Goal: Information Seeking & Learning: Learn about a topic

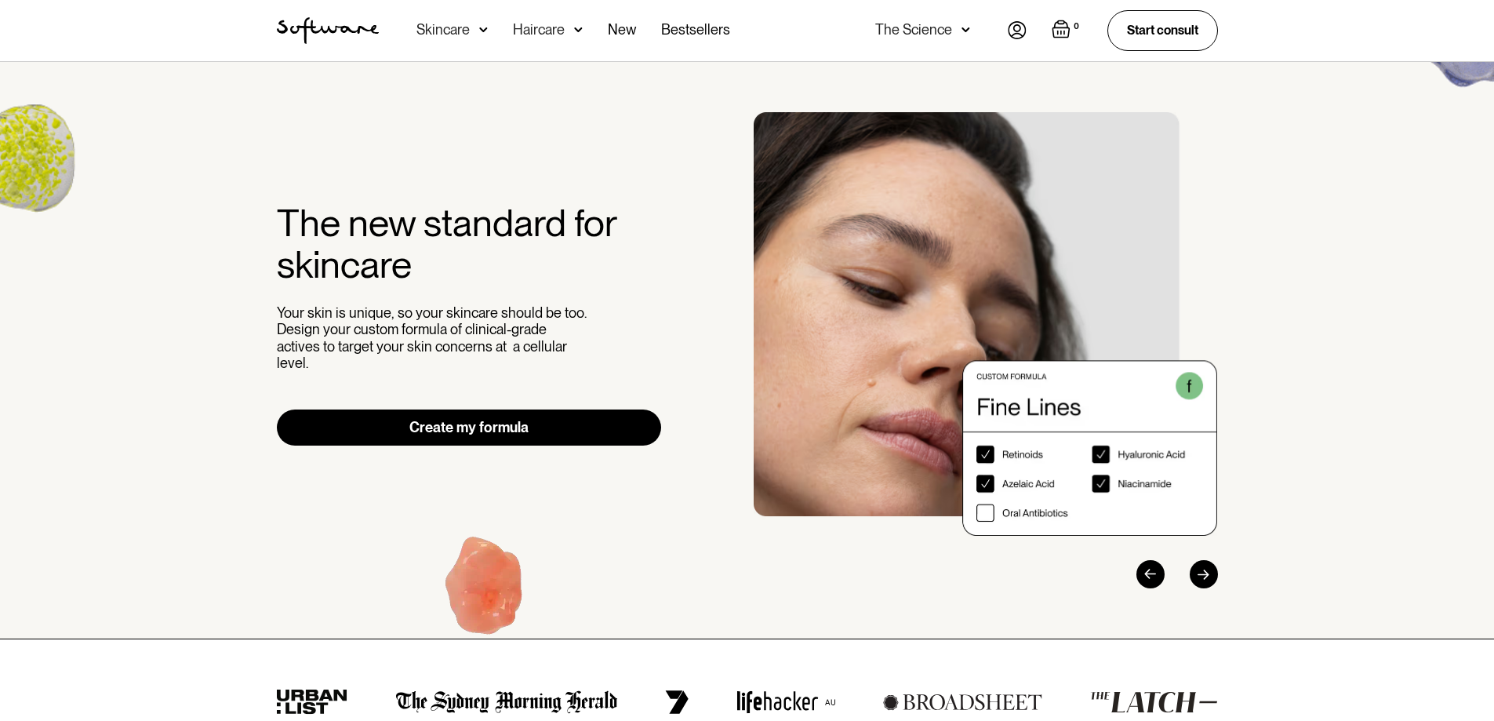
click at [470, 33] on div "Skincare" at bounding box center [451, 30] width 71 height 61
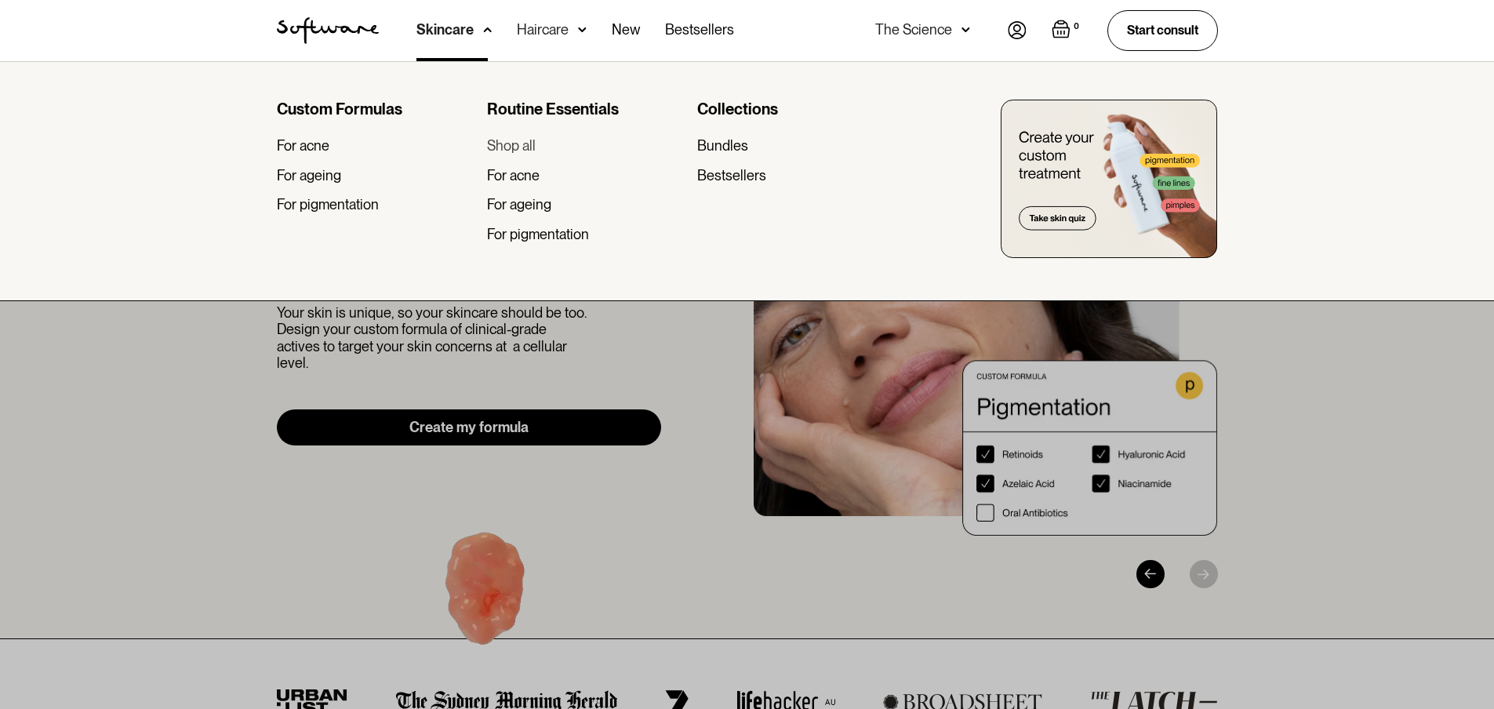
click at [507, 140] on div "Shop all" at bounding box center [511, 145] width 49 height 17
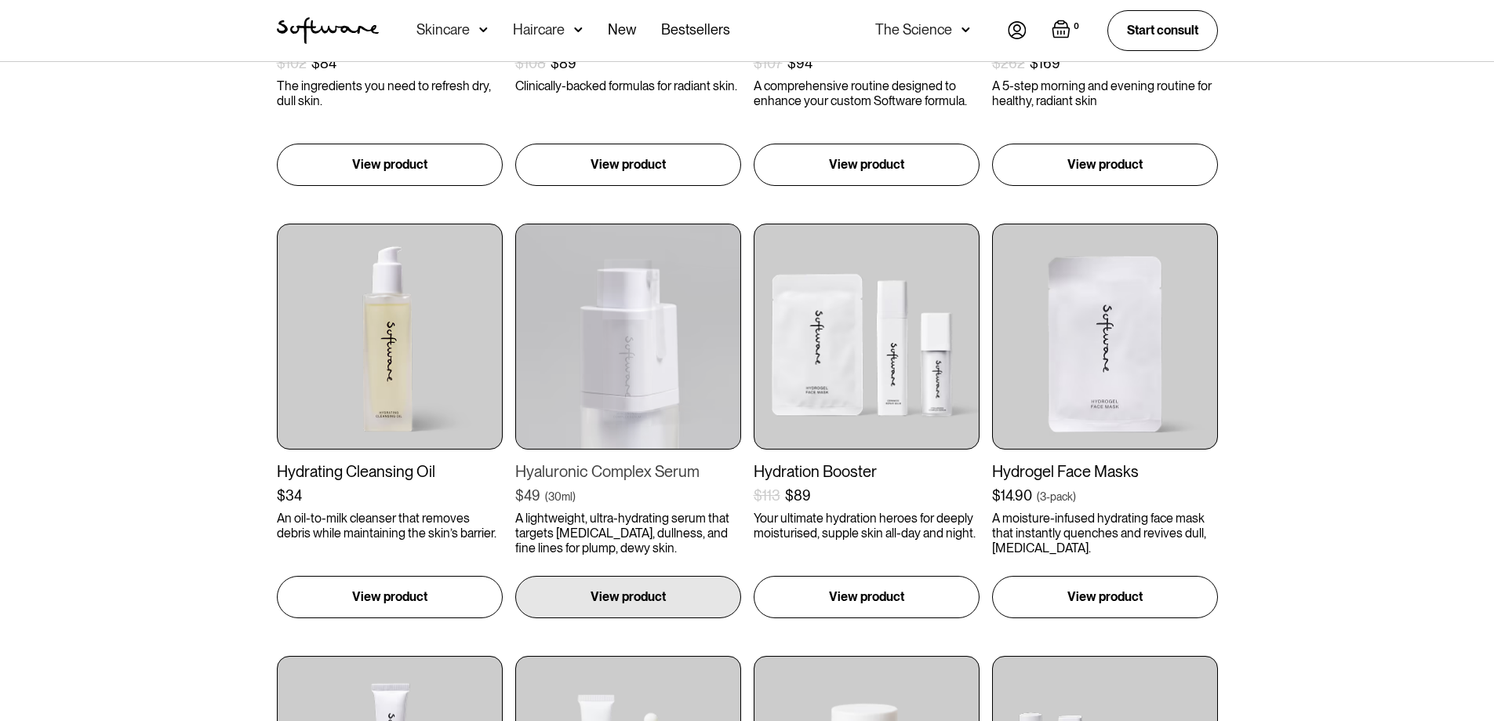
scroll to position [627, 0]
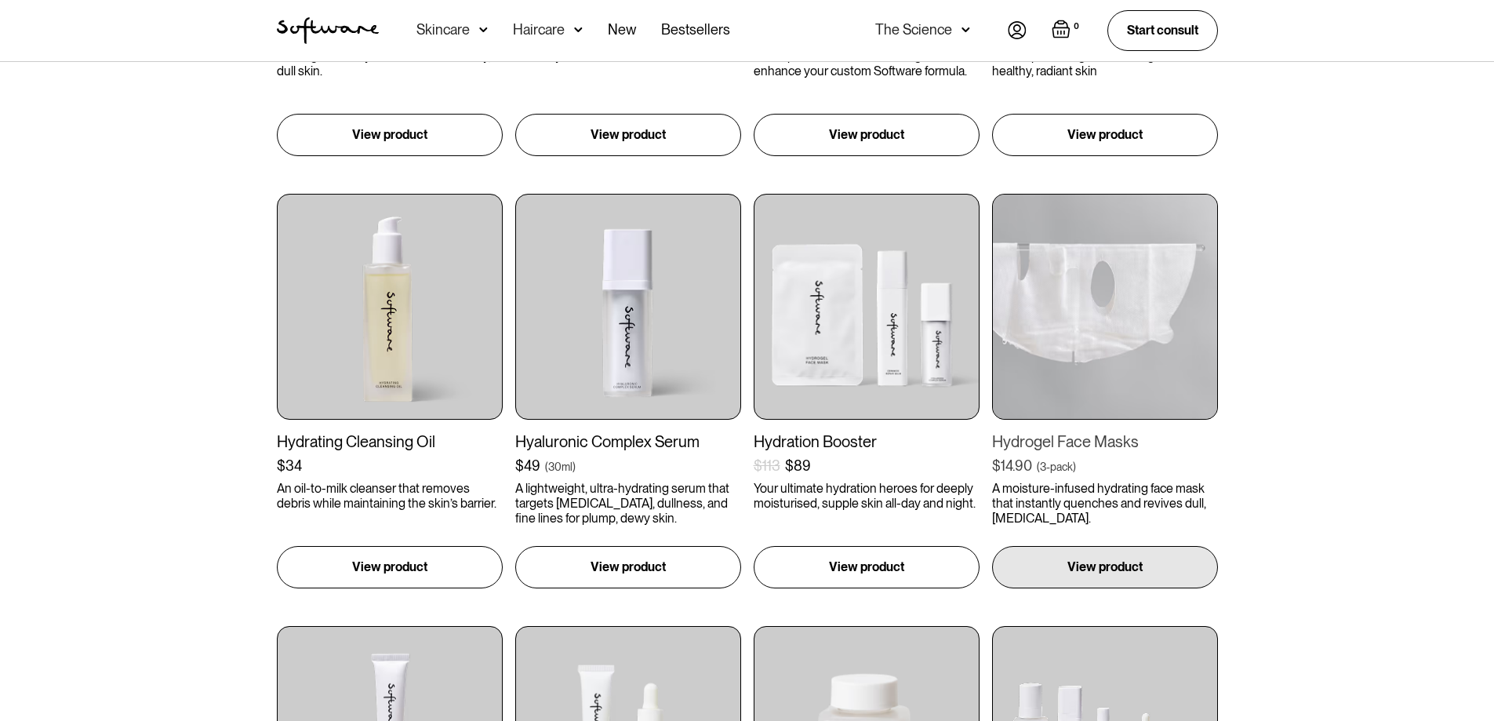
click at [1047, 434] on div "Hydrogel Face Masks" at bounding box center [1105, 441] width 226 height 19
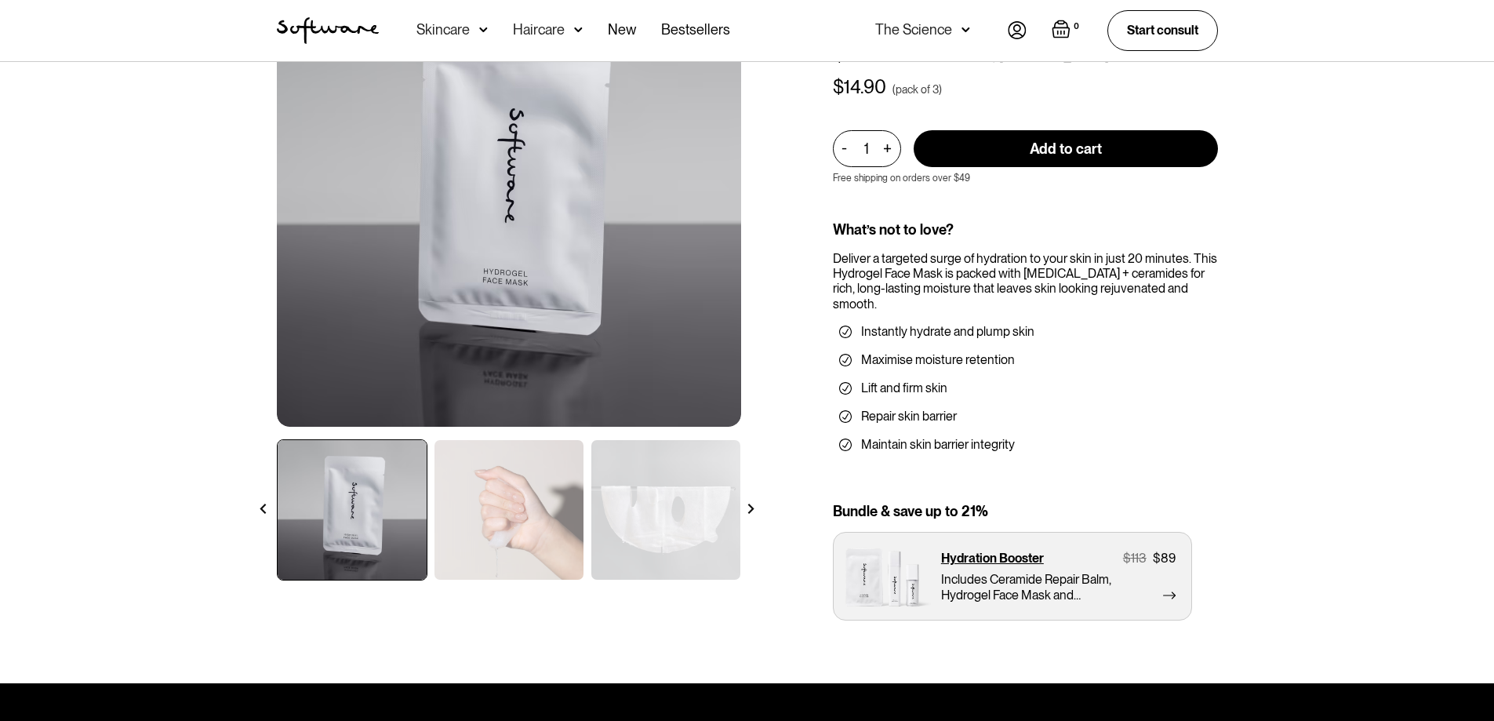
scroll to position [157, 0]
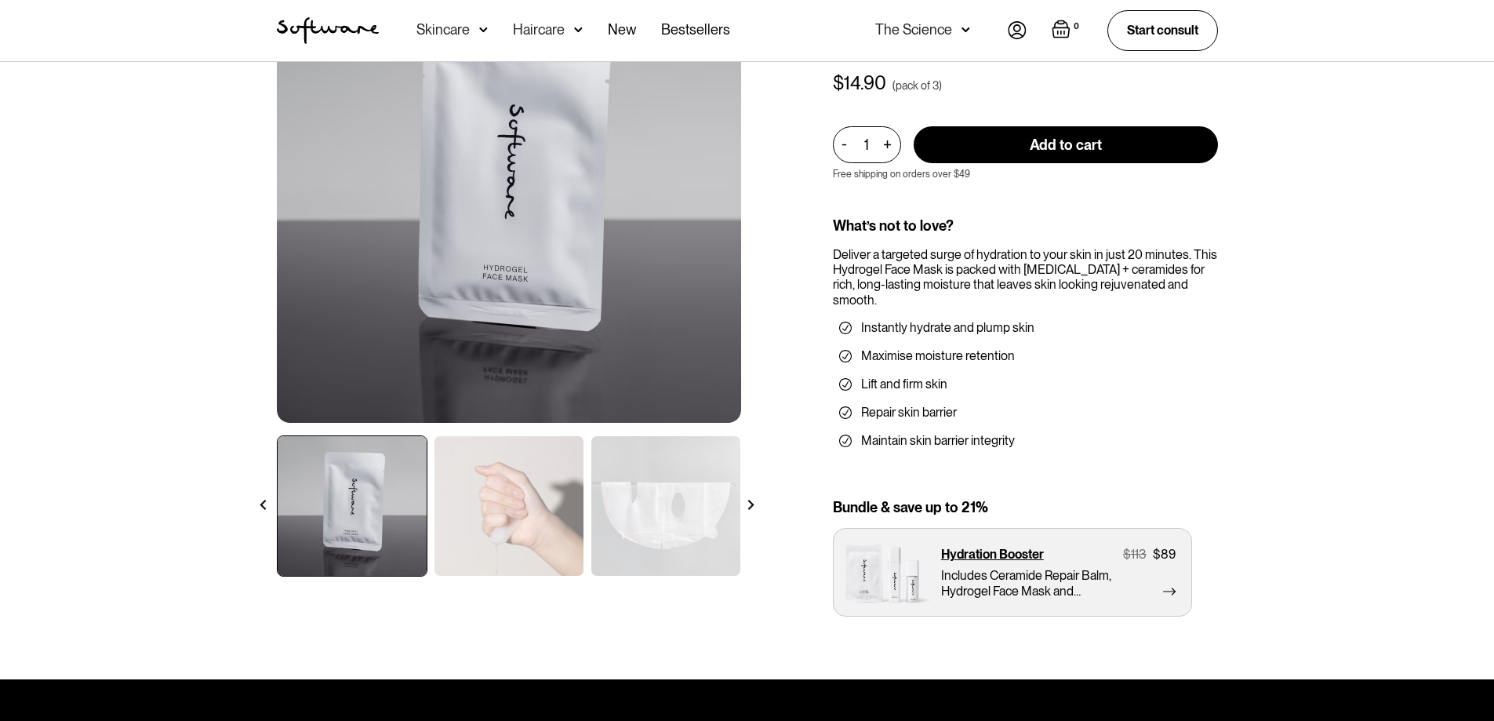
click at [528, 493] on img at bounding box center [508, 506] width 149 height 140
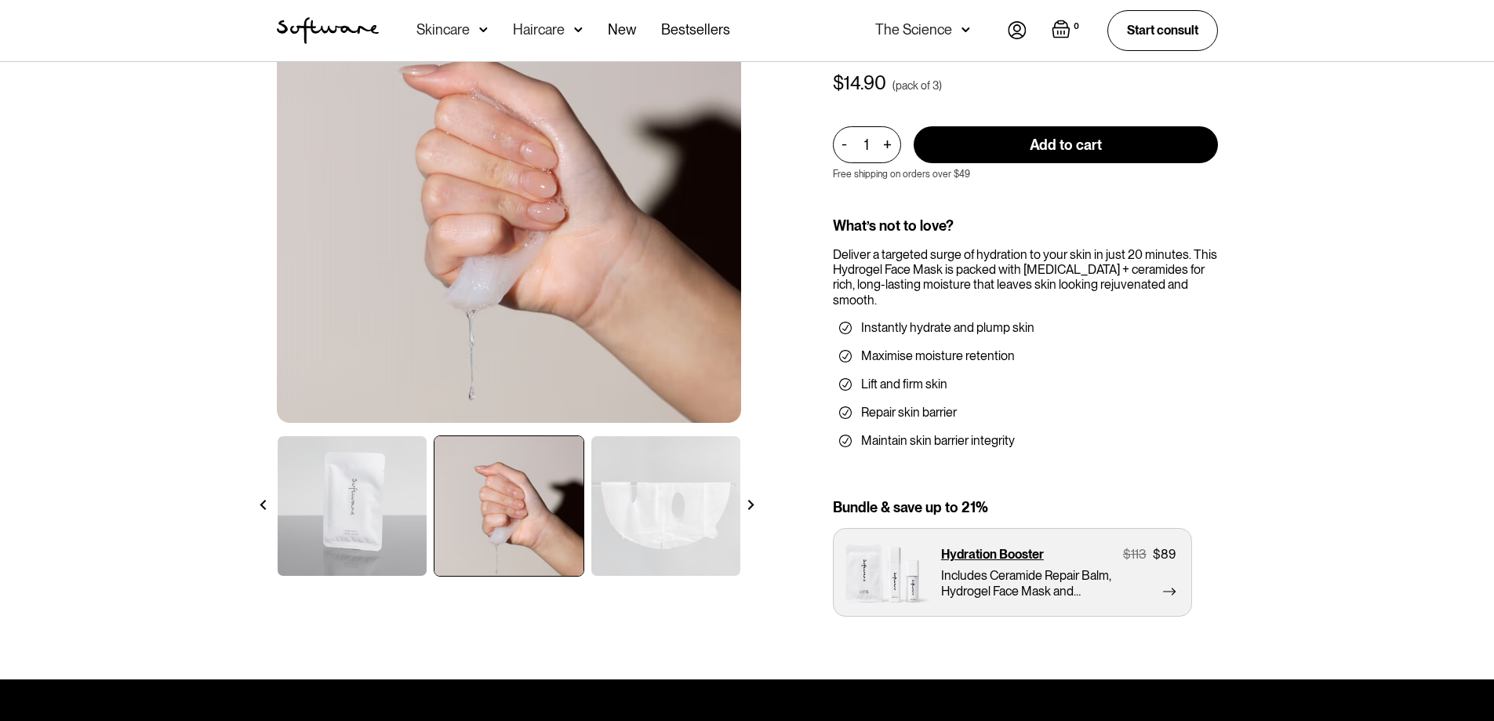
click at [684, 496] on img at bounding box center [665, 506] width 149 height 140
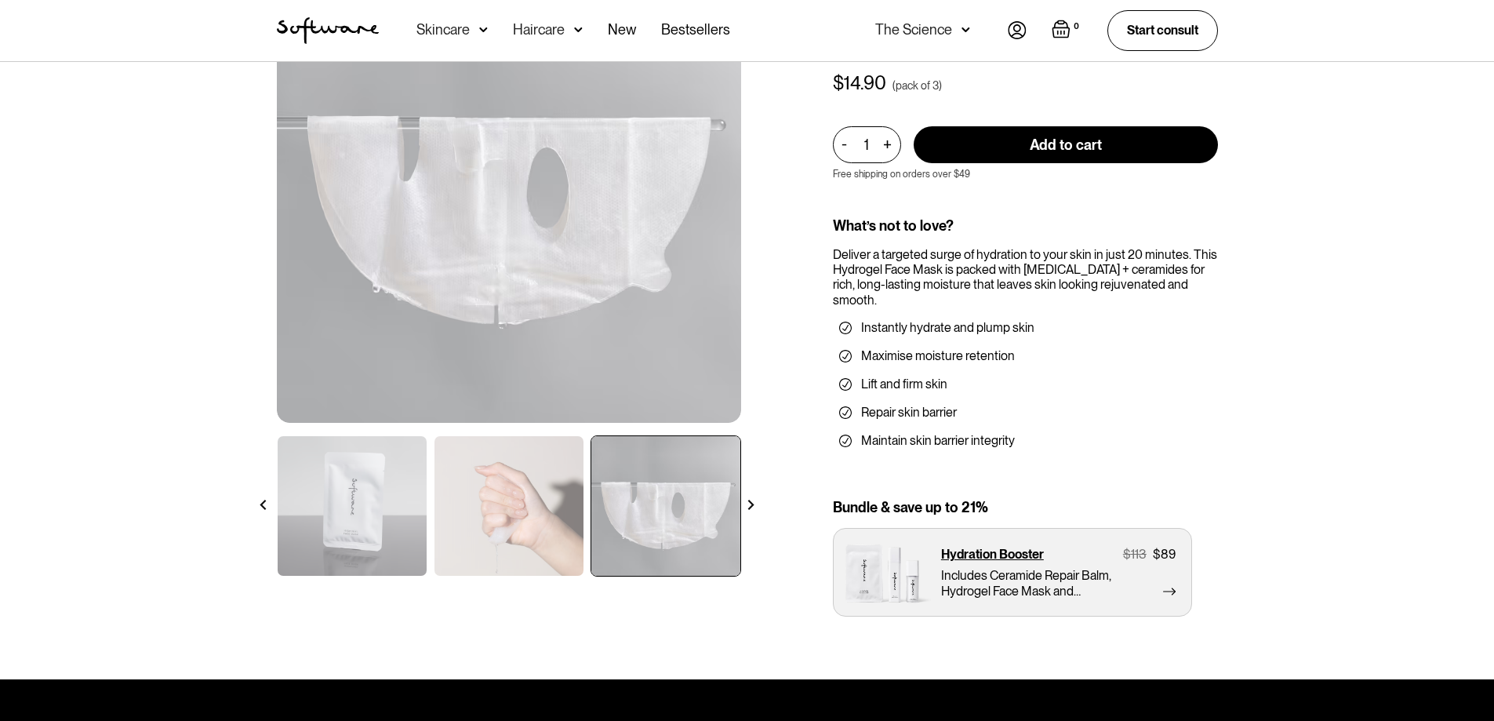
click at [750, 506] on img at bounding box center [751, 504] width 10 height 10
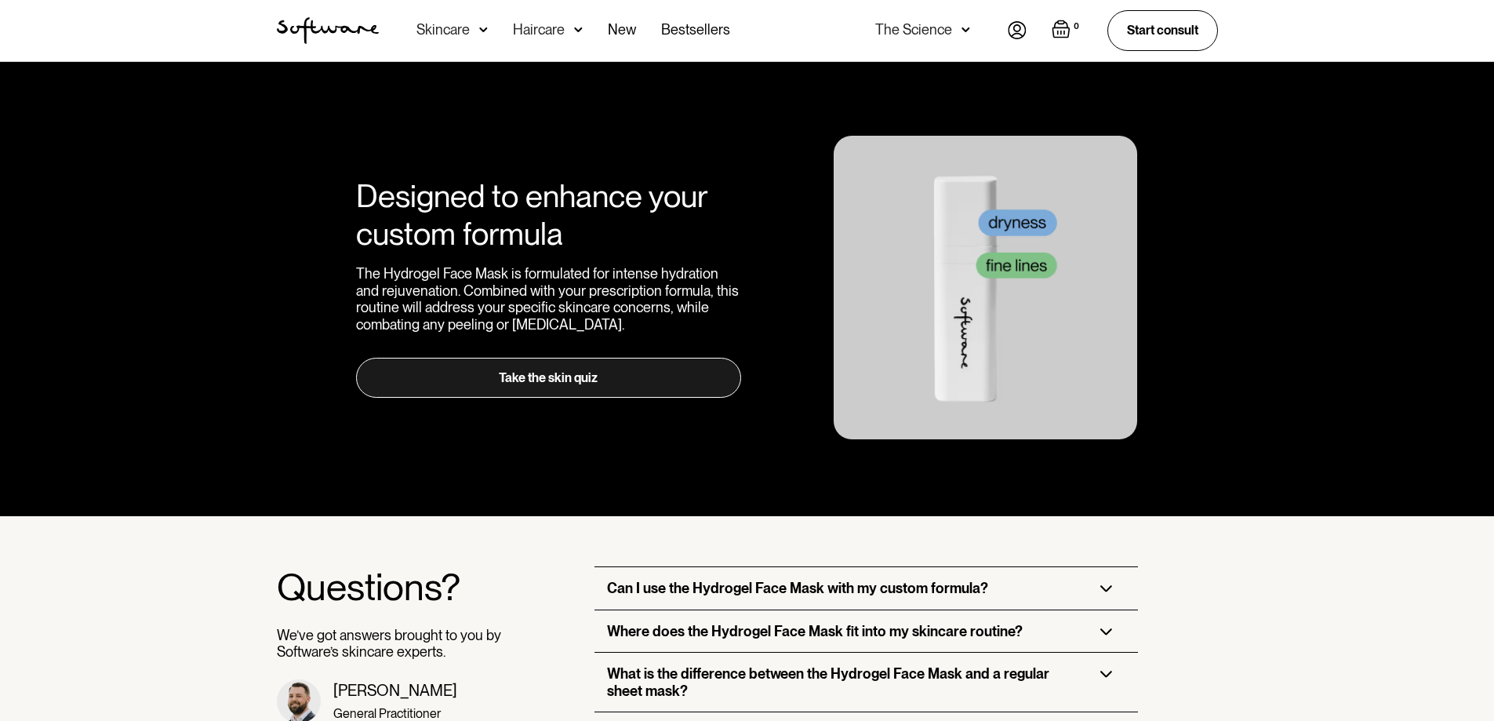
scroll to position [2744, 0]
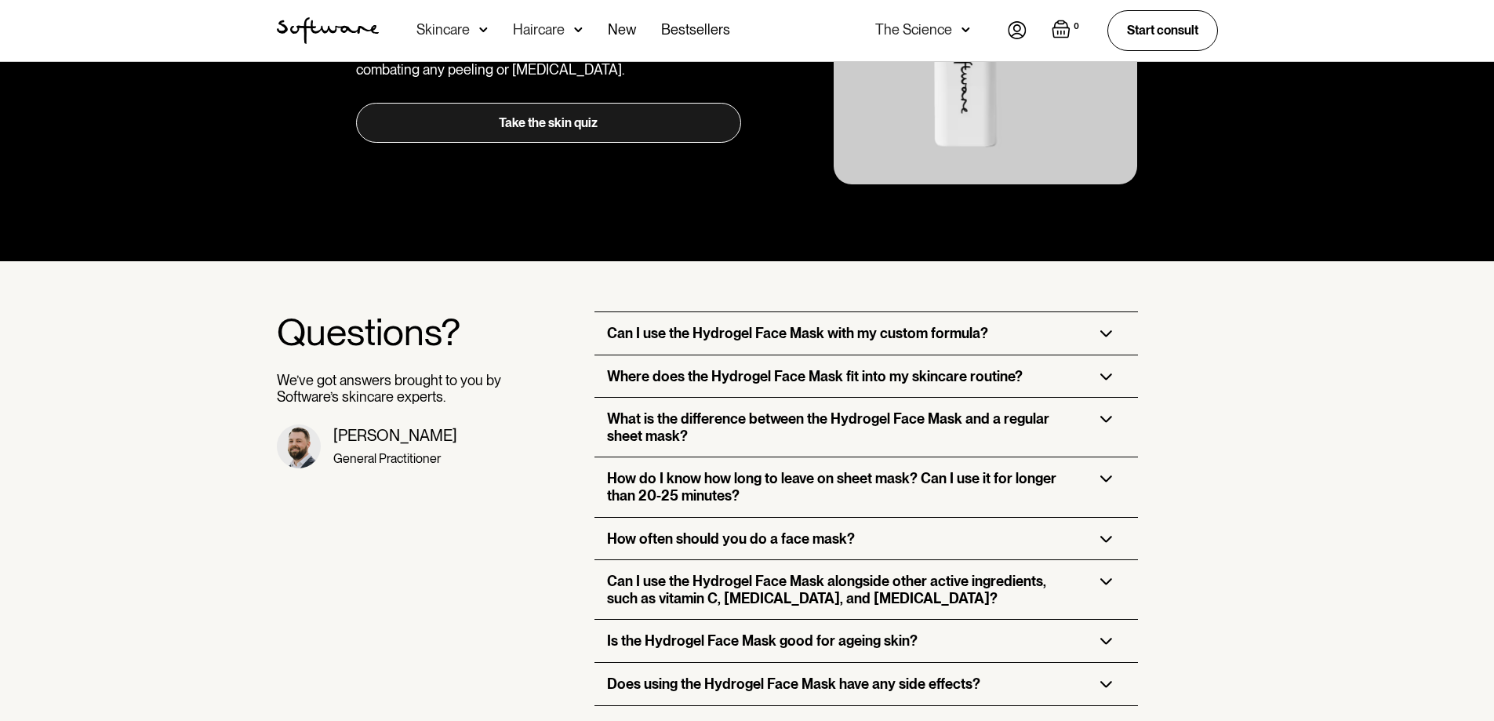
click at [810, 325] on h3 "Can I use the Hydrogel Face Mask with my custom formula?" at bounding box center [797, 333] width 381 height 17
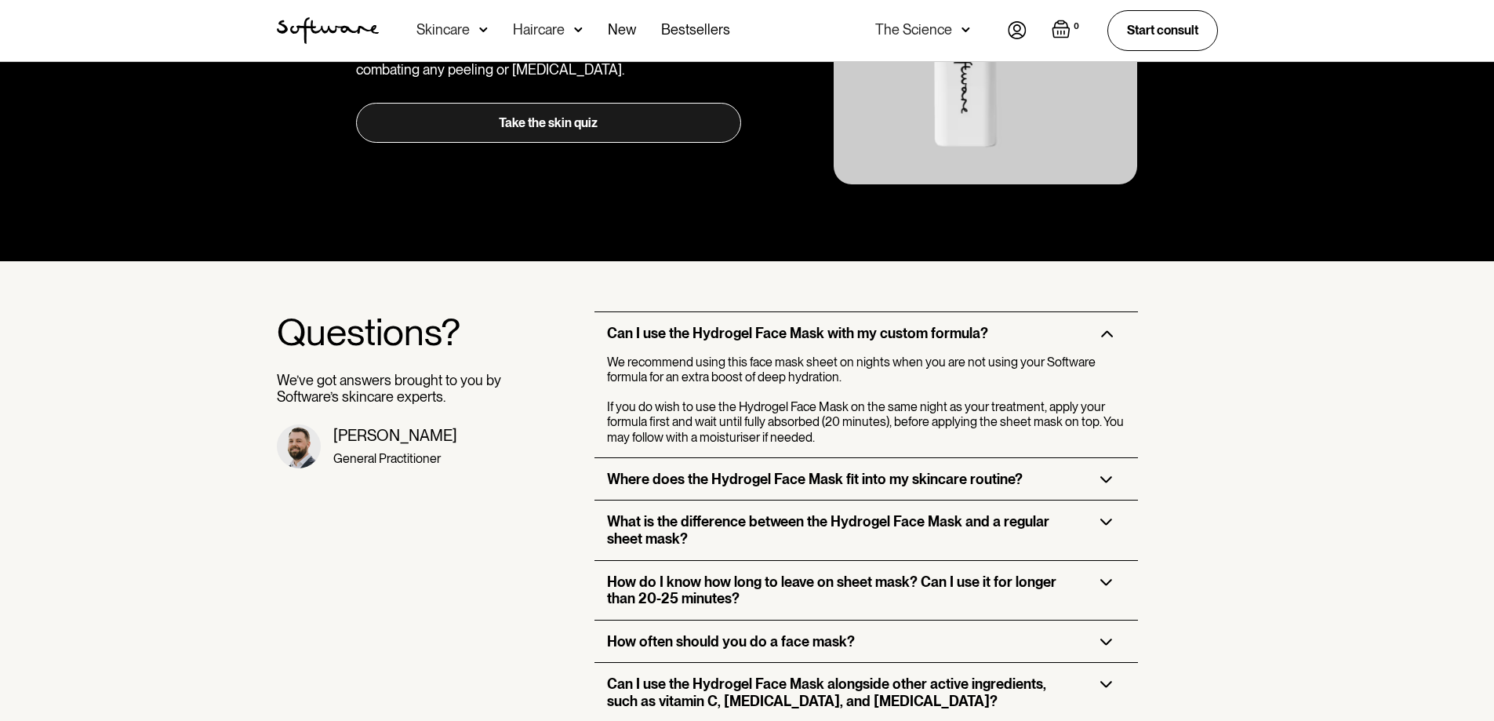
click at [978, 470] on h3 "Where does the Hydrogel Face Mask fit into my skincare routine?" at bounding box center [815, 478] width 416 height 17
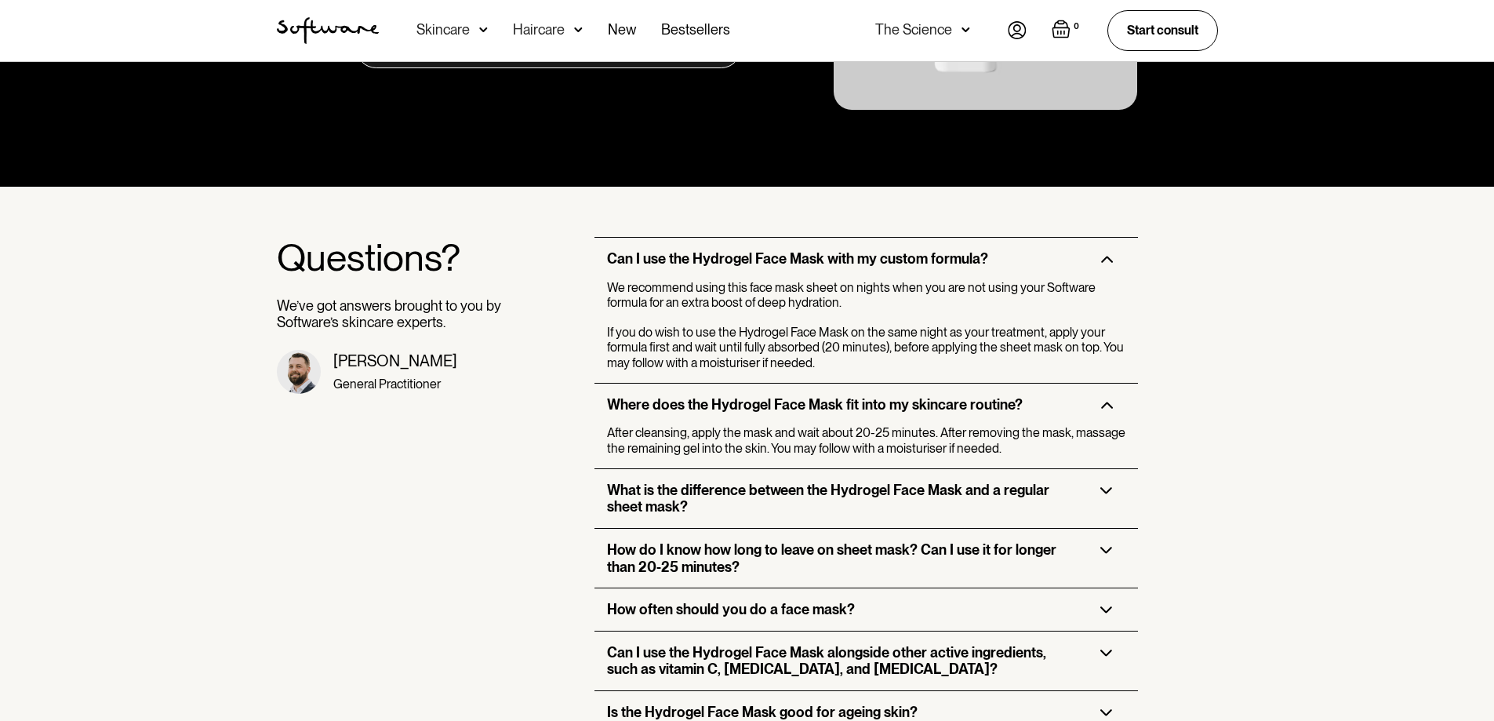
scroll to position [2823, 0]
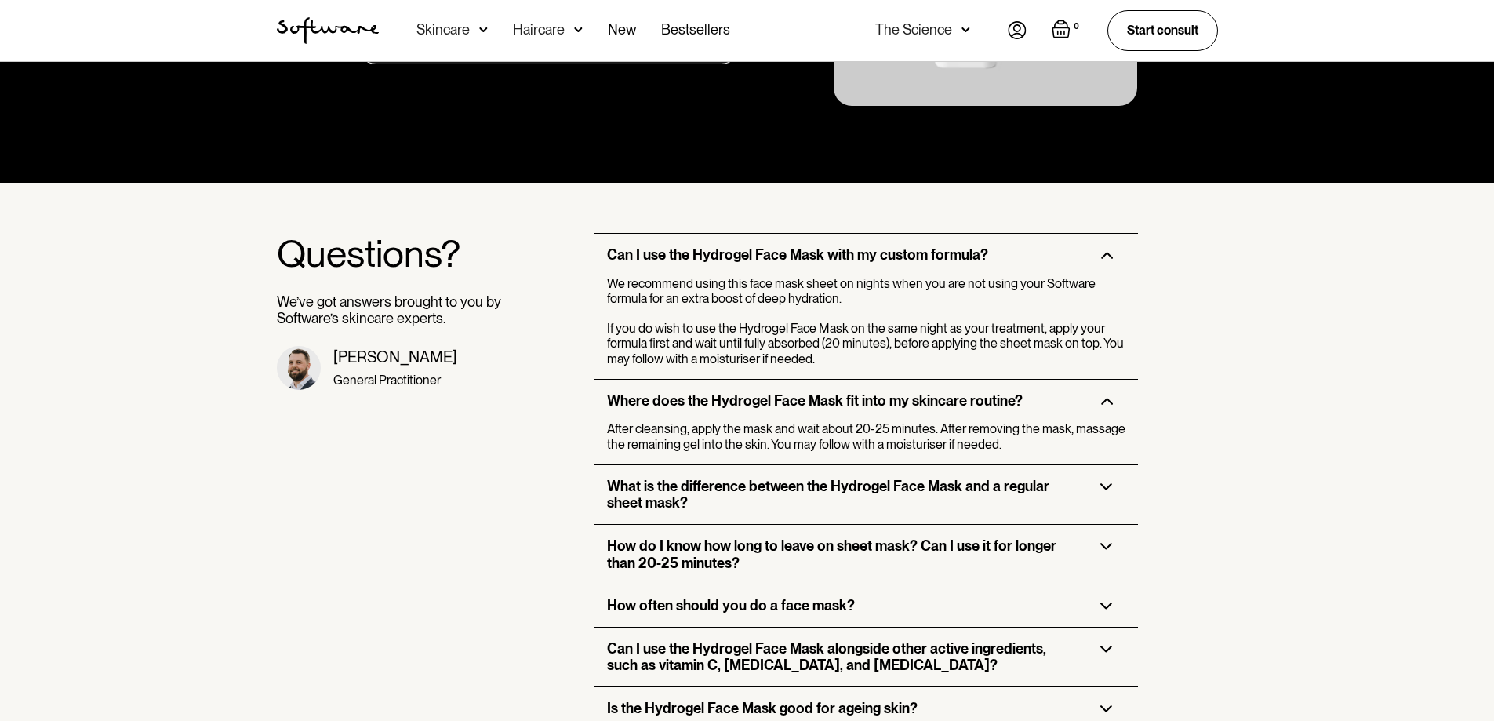
click at [958, 478] on h3 "What is the difference between the Hydrogel Face Mask and a regular sheet mask?" at bounding box center [841, 495] width 468 height 34
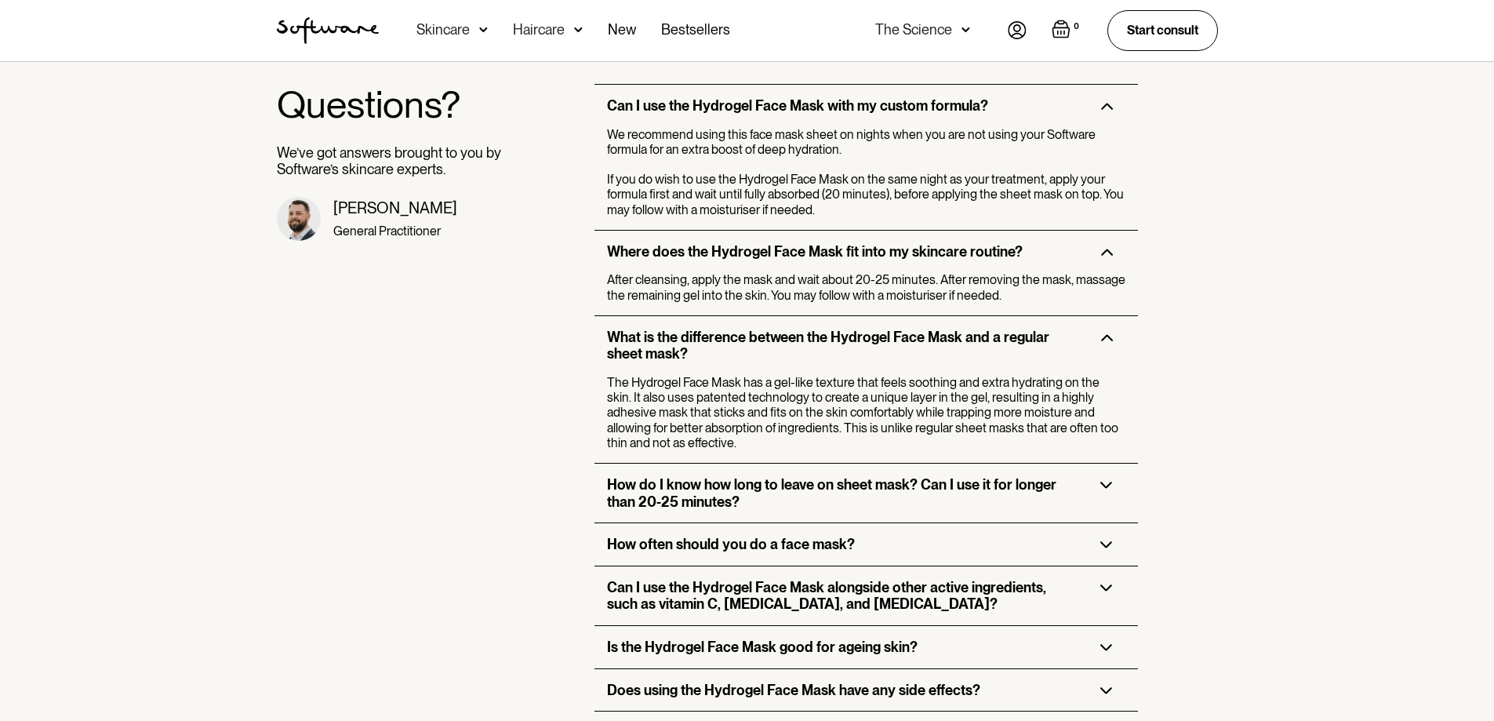
scroll to position [2980, 0]
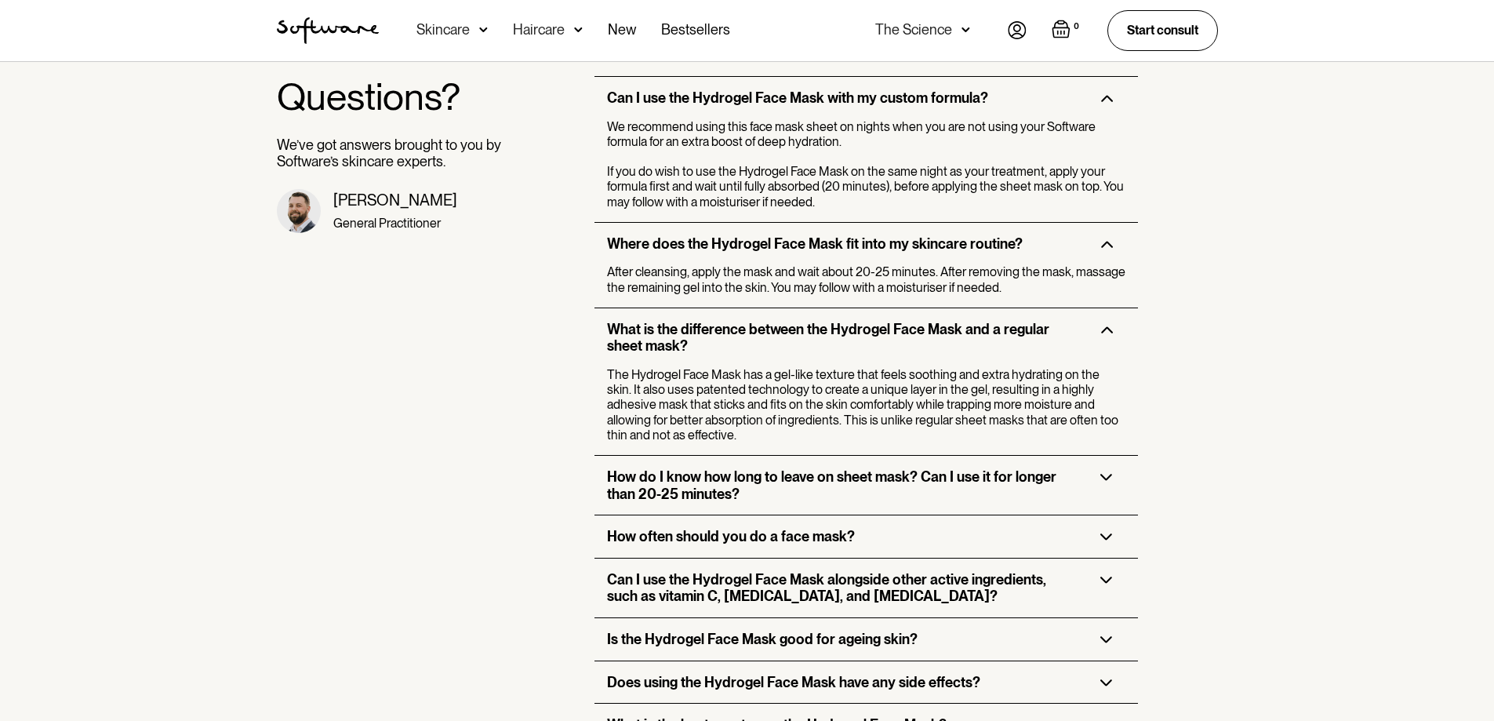
click at [952, 468] on h3 "How do I know how long to leave on sheet mask? Can I use it for longer than 20-…" at bounding box center [841, 485] width 468 height 34
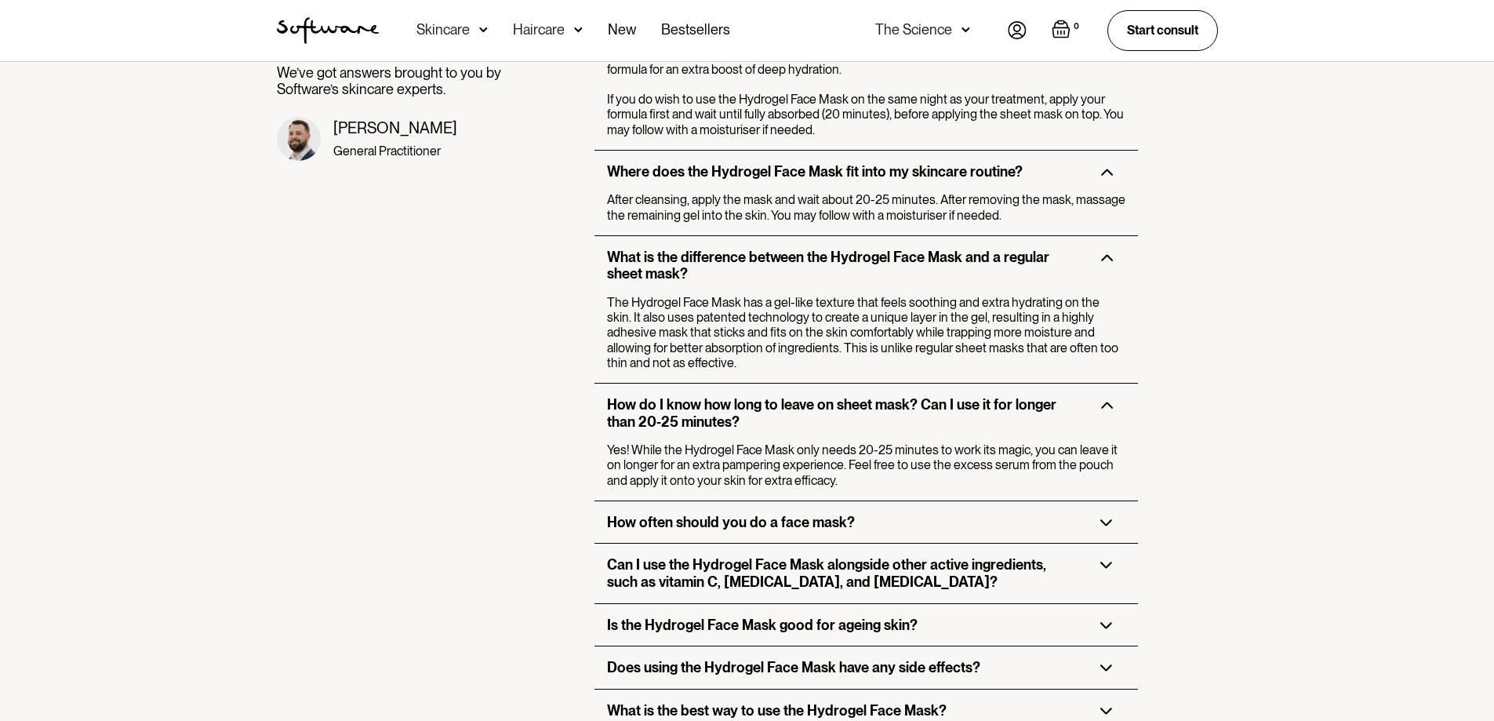
scroll to position [3058, 0]
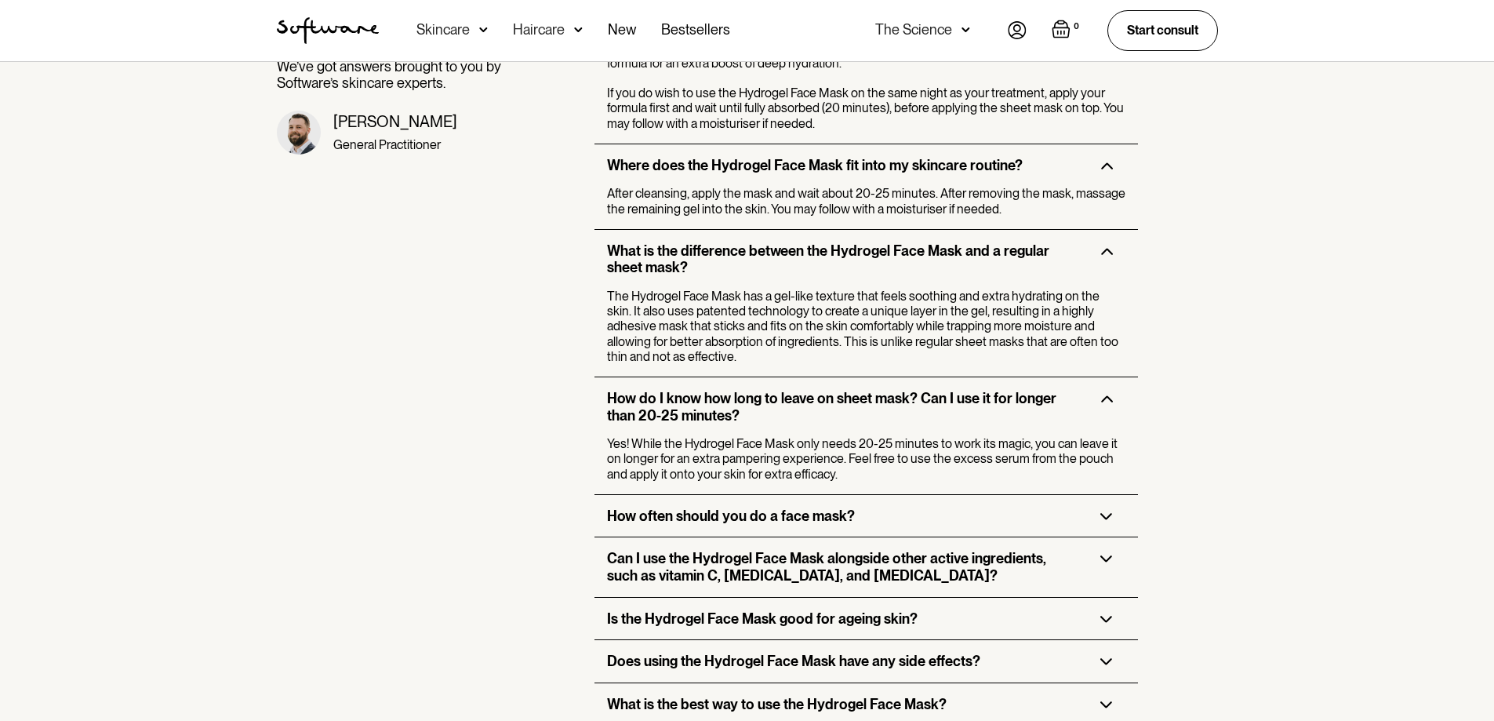
click at [914, 495] on div "How often should you do a face mask?" at bounding box center [865, 516] width 543 height 42
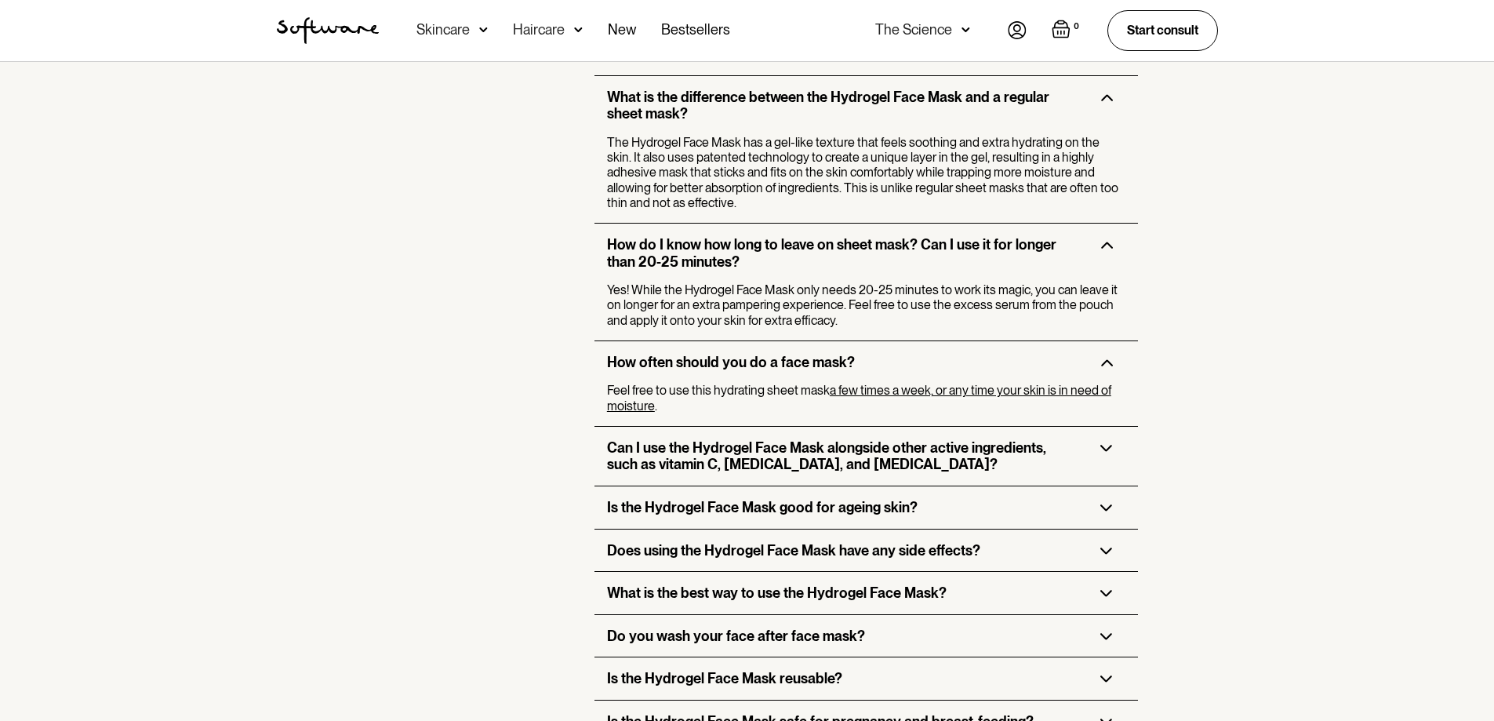
scroll to position [3215, 0]
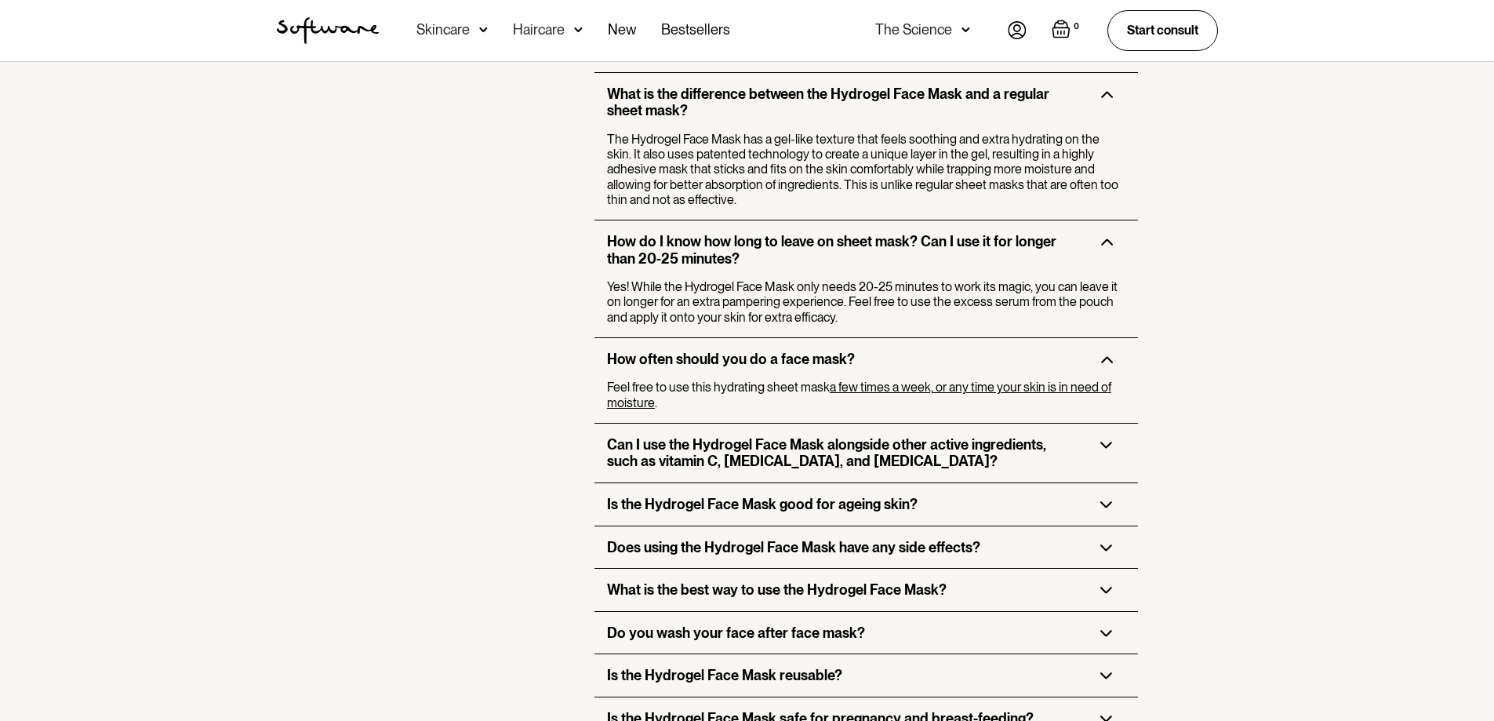
click at [922, 439] on h3 "Can I use the Hydrogel Face Mask alongside other active ingredients, such as vi…" at bounding box center [841, 453] width 468 height 34
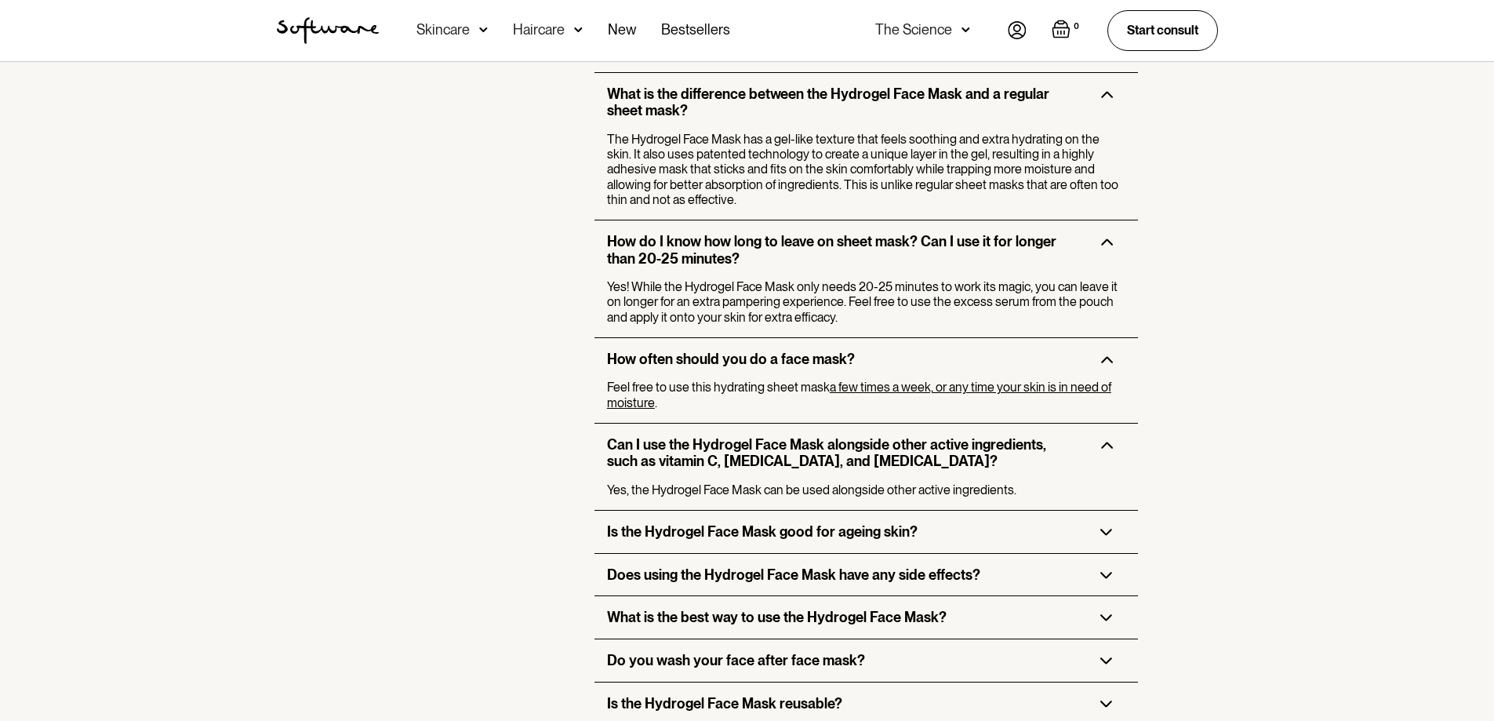
click at [888, 510] on div "Is the Hydrogel Face Mask good for ageing skin?" at bounding box center [865, 531] width 543 height 42
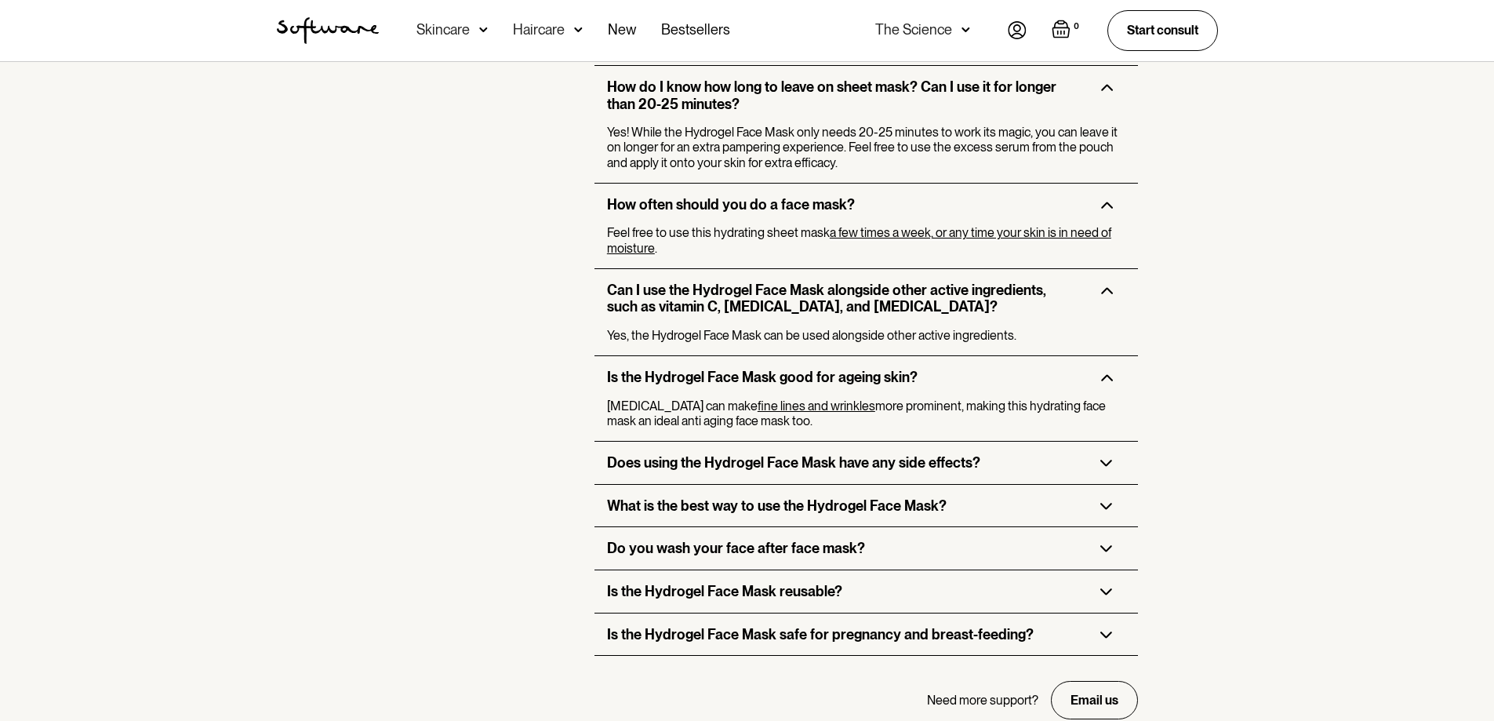
scroll to position [3372, 0]
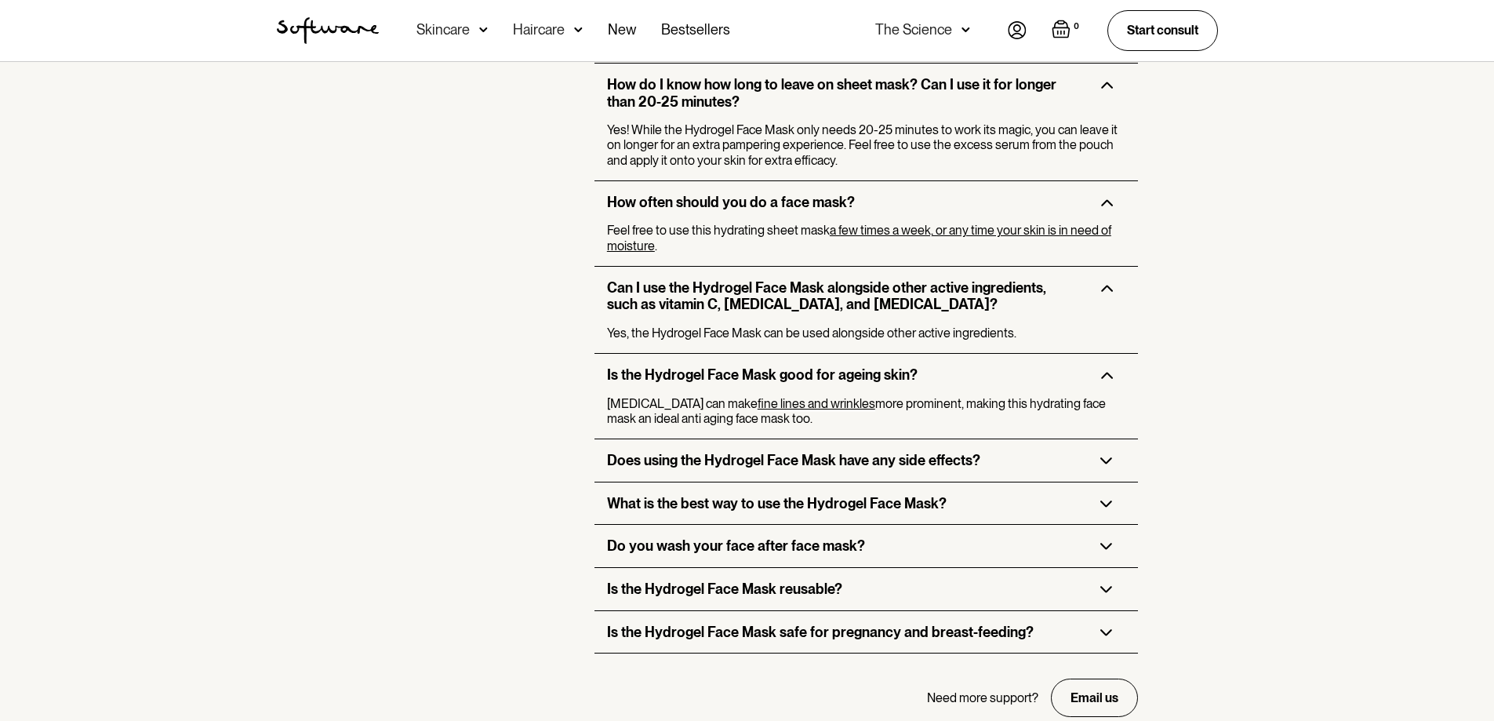
click at [870, 495] on h3 "What is the best way to use the Hydrogel Face Mask?" at bounding box center [777, 503] width 340 height 17
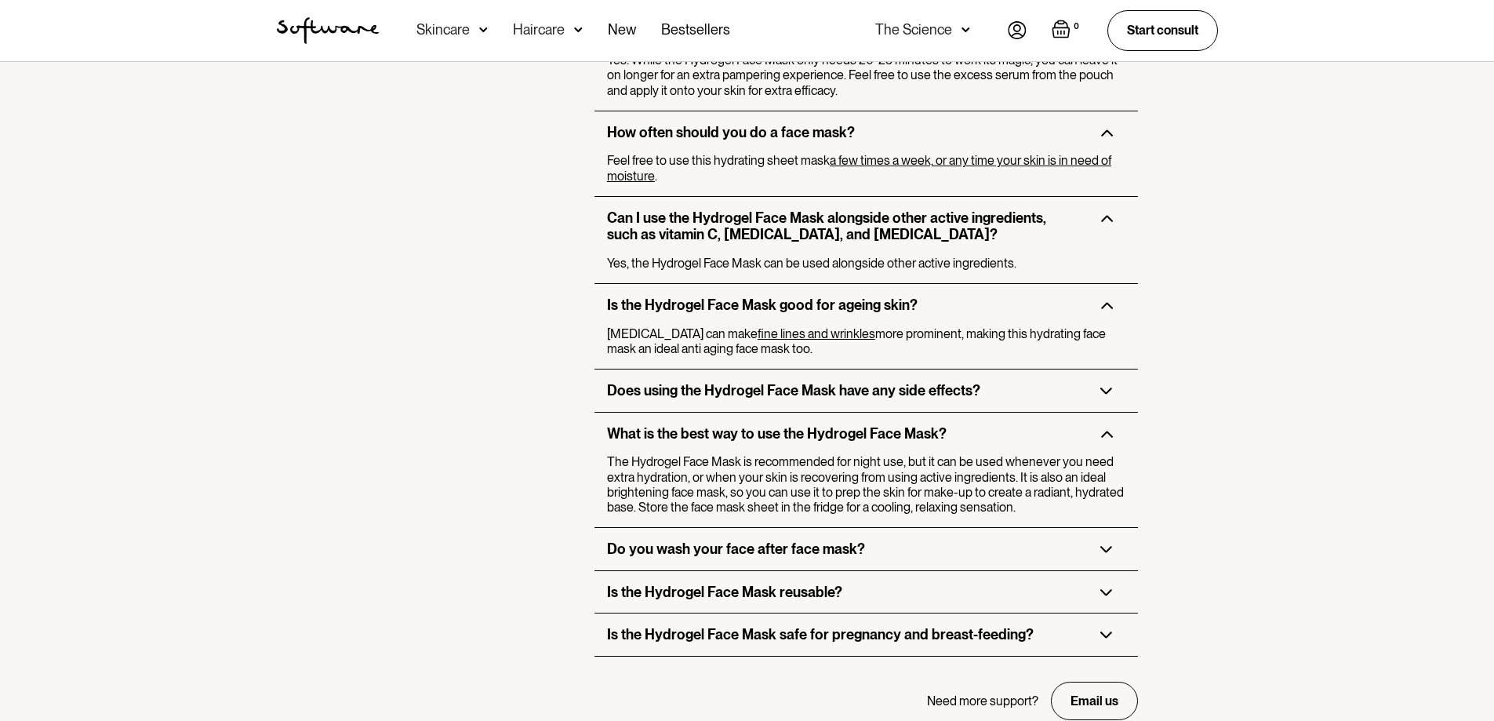
scroll to position [3450, 0]
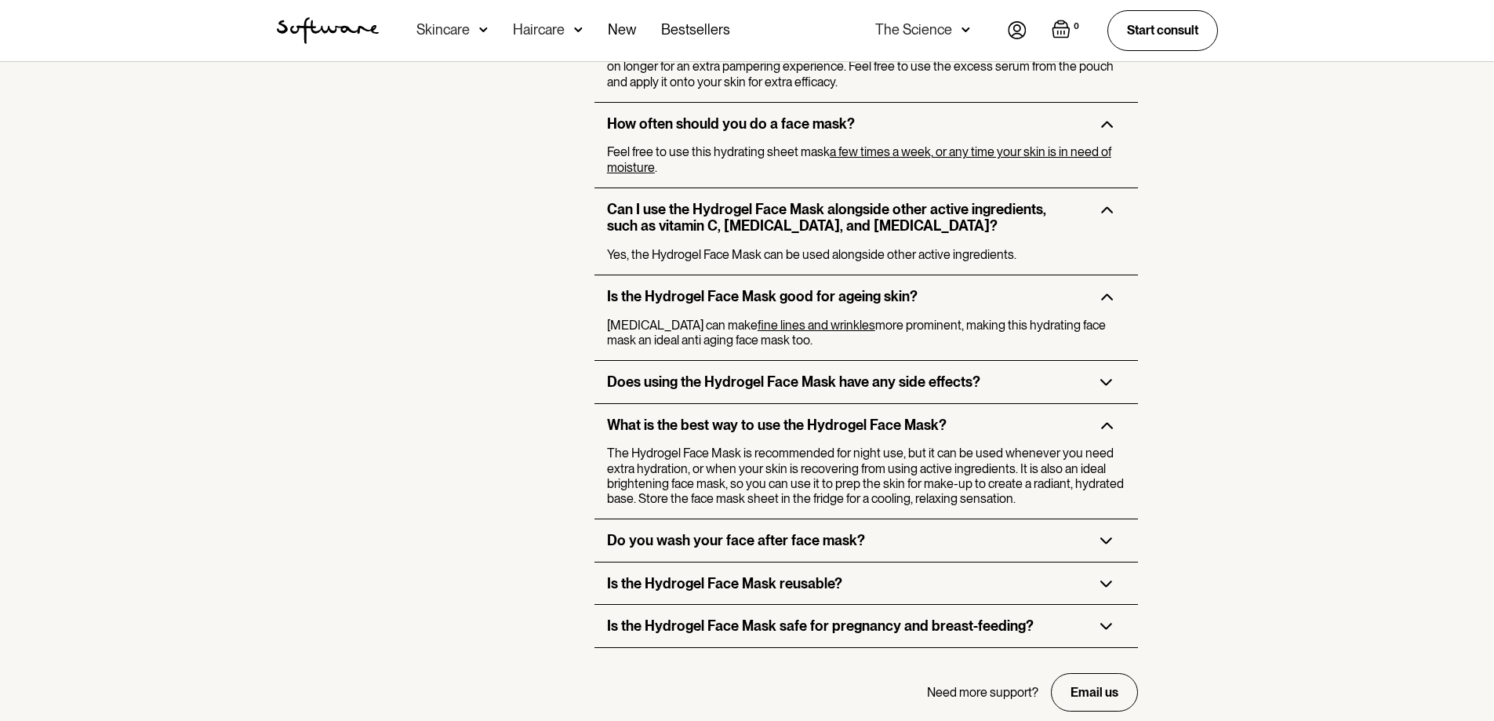
click at [848, 532] on h3 "Do you wash your face after face mask?" at bounding box center [736, 540] width 258 height 17
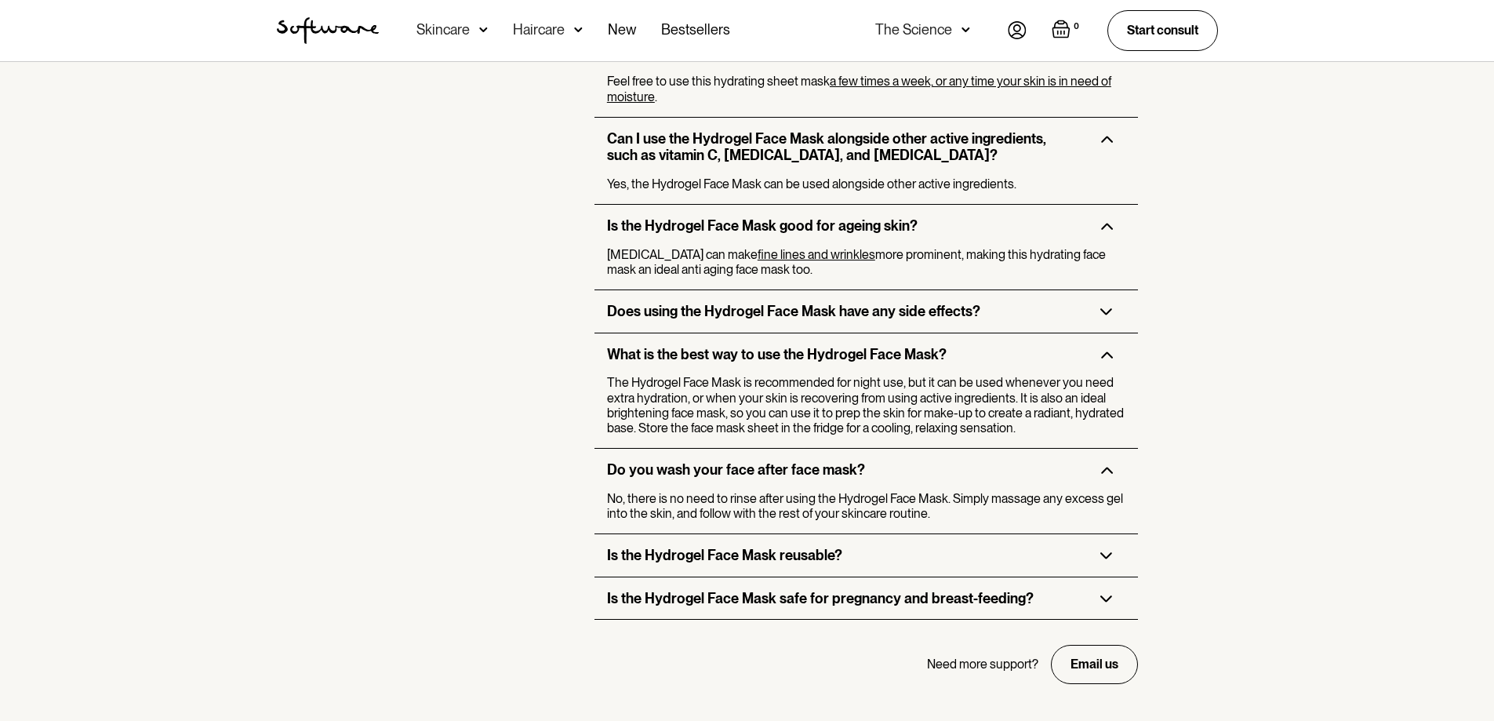
scroll to position [3528, 0]
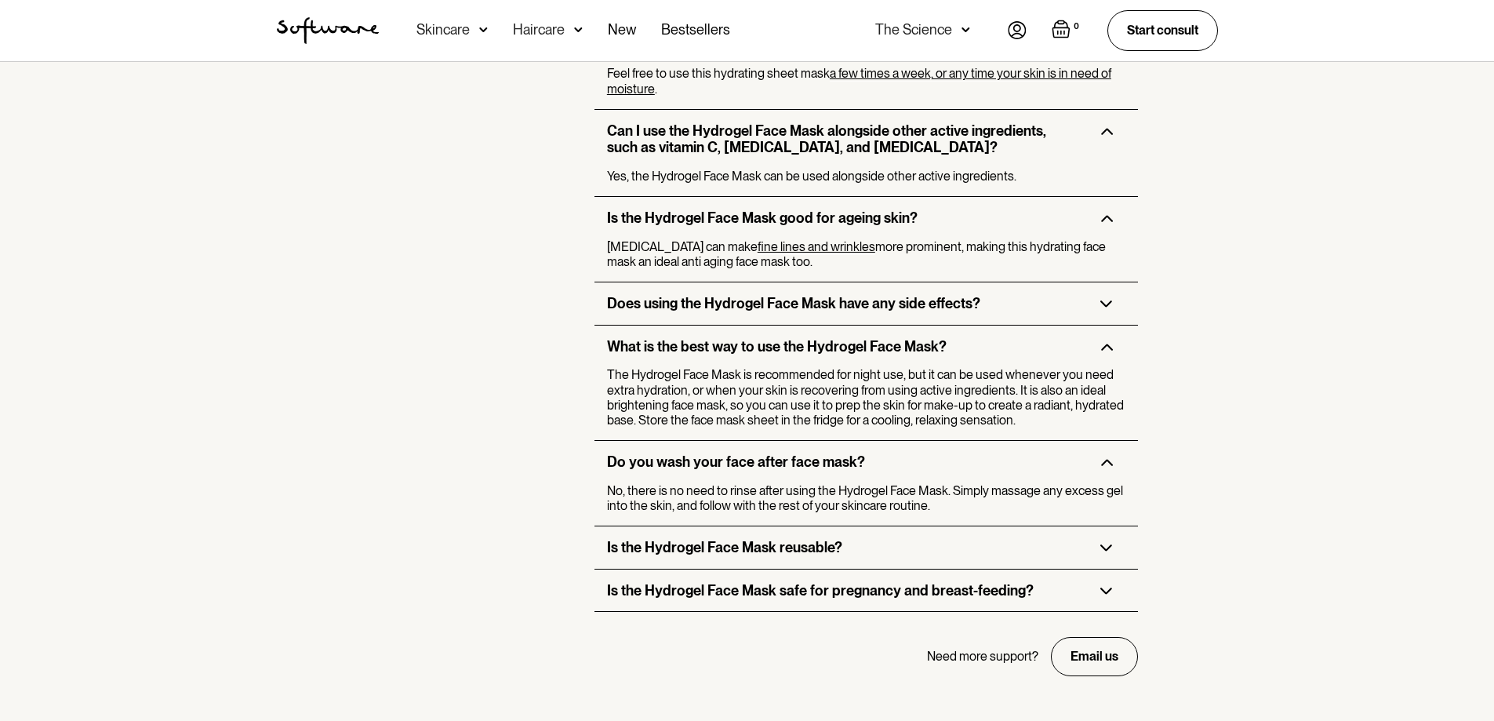
click at [814, 539] on h3 "Is the Hydrogel Face Mask reusable?" at bounding box center [724, 547] width 235 height 17
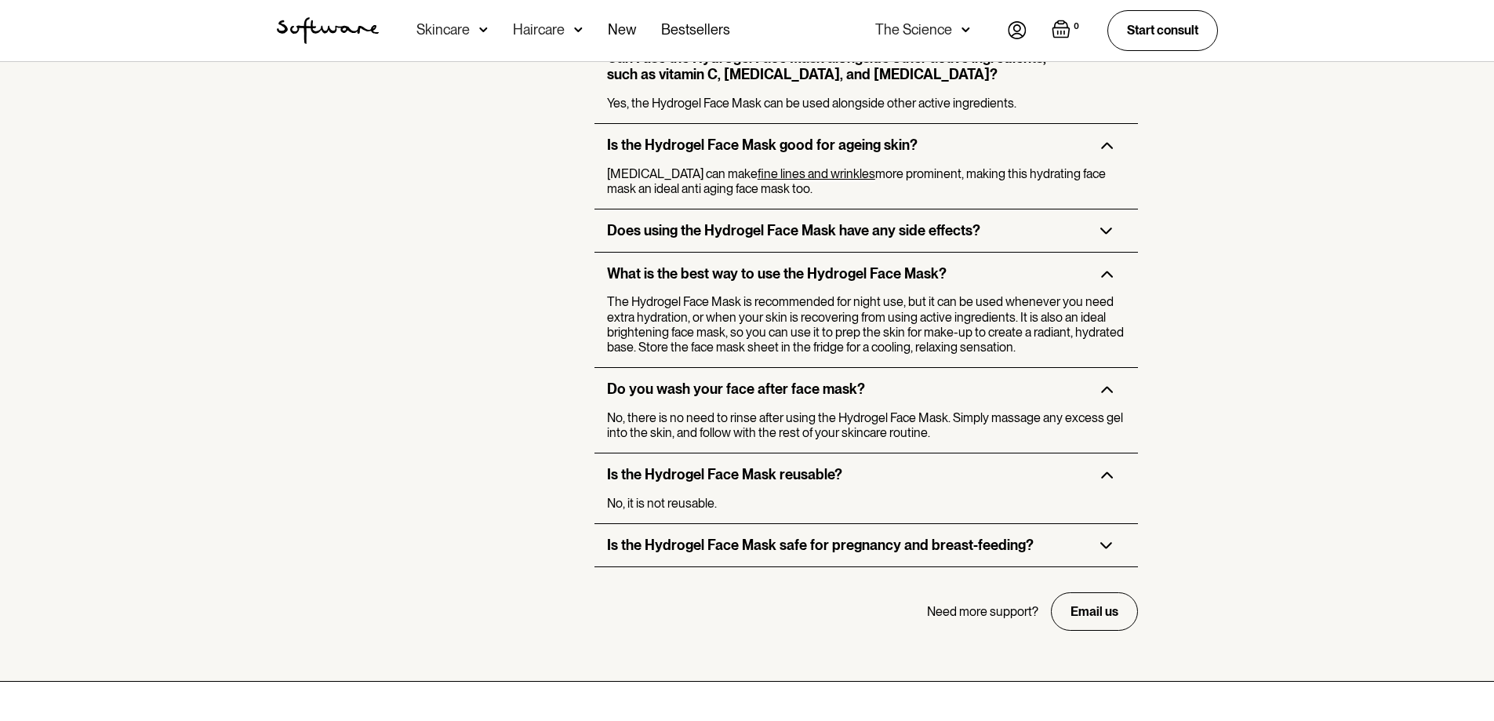
scroll to position [3607, 0]
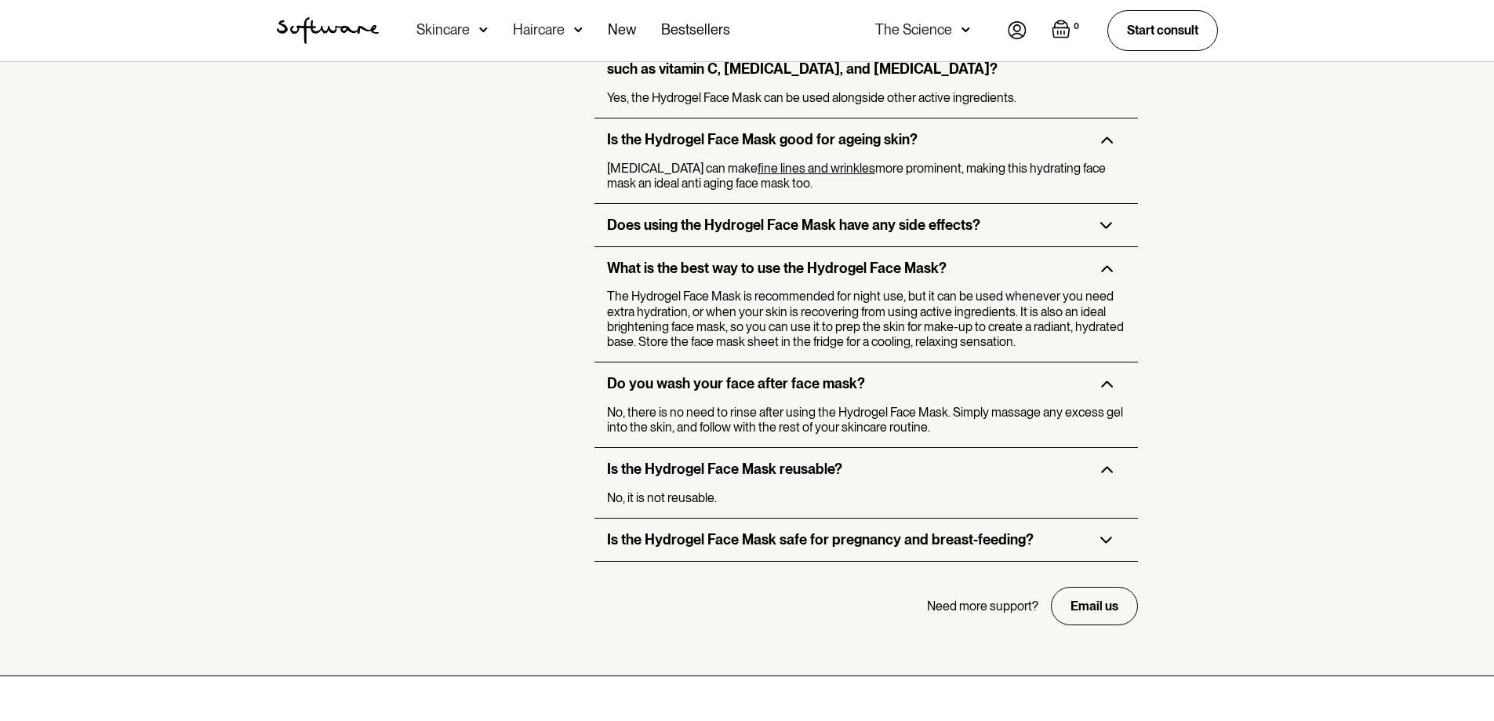
click at [815, 531] on h3 "Is the Hydrogel Face Mask safe for pregnancy and breast-feeding?" at bounding box center [820, 539] width 427 height 17
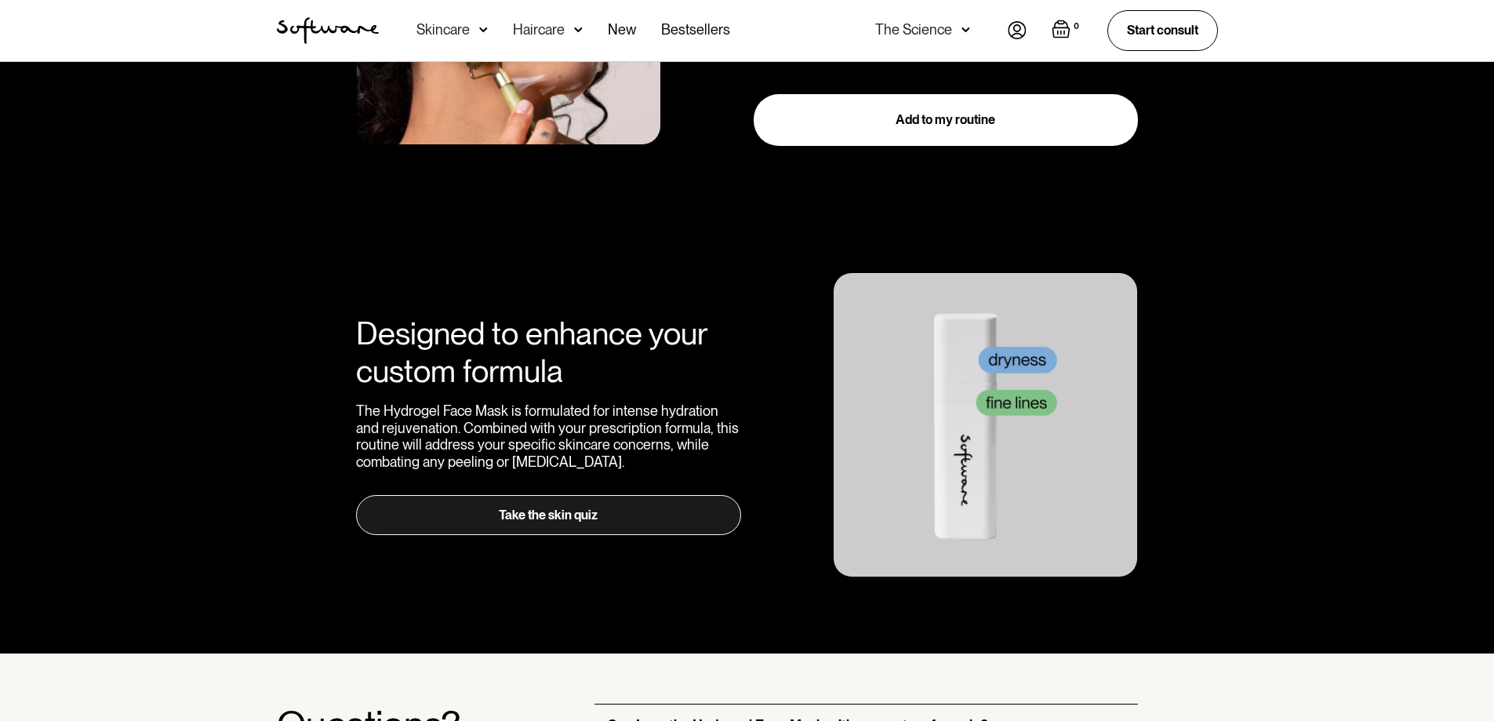
scroll to position [2039, 0]
